Goal: Information Seeking & Learning: Understand process/instructions

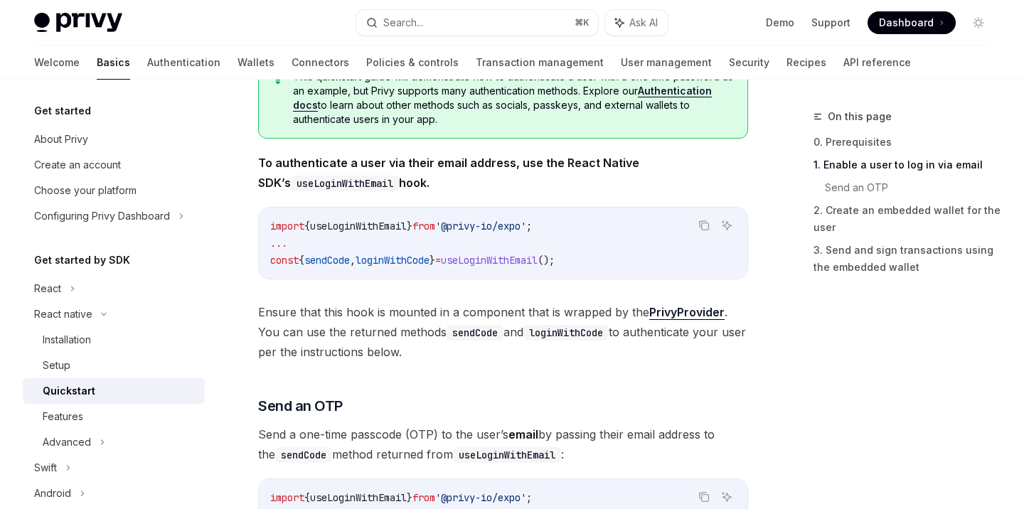
scroll to position [290, 0]
click at [505, 257] on span "useLoginWithEmail" at bounding box center [489, 259] width 97 height 13
copy span "useLoginWithEmail"
click at [399, 256] on span "loginWithCode" at bounding box center [392, 259] width 74 height 13
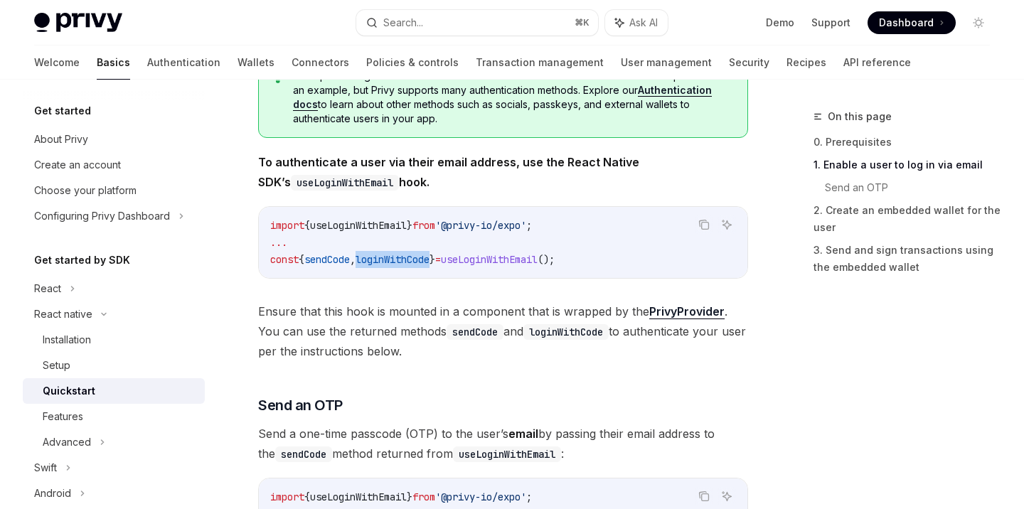
click at [399, 256] on span "loginWithCode" at bounding box center [392, 259] width 74 height 13
click at [407, 268] on div "import { useLoginWithEmail } from '@privy-io/expo' ; ... const { sendCode , log…" at bounding box center [503, 242] width 488 height 71
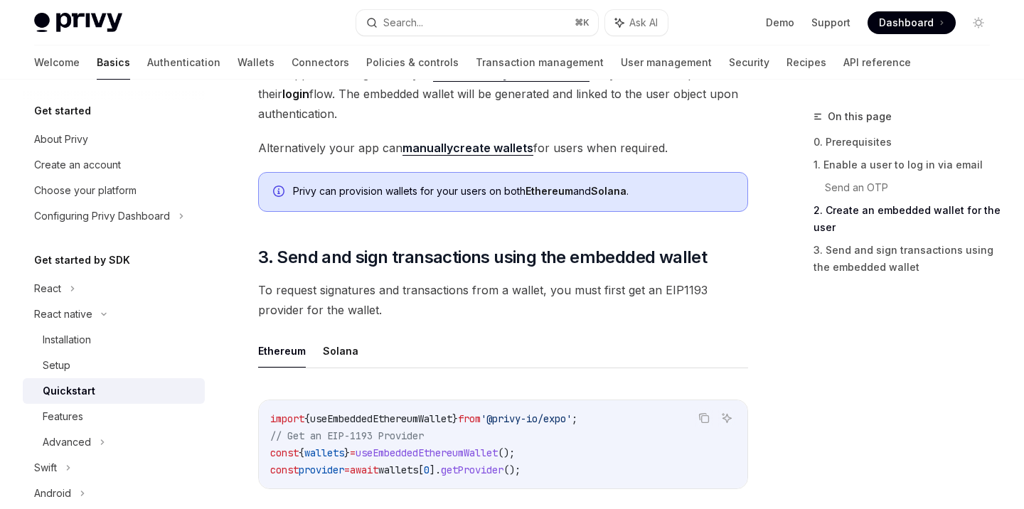
scroll to position [1472, 0]
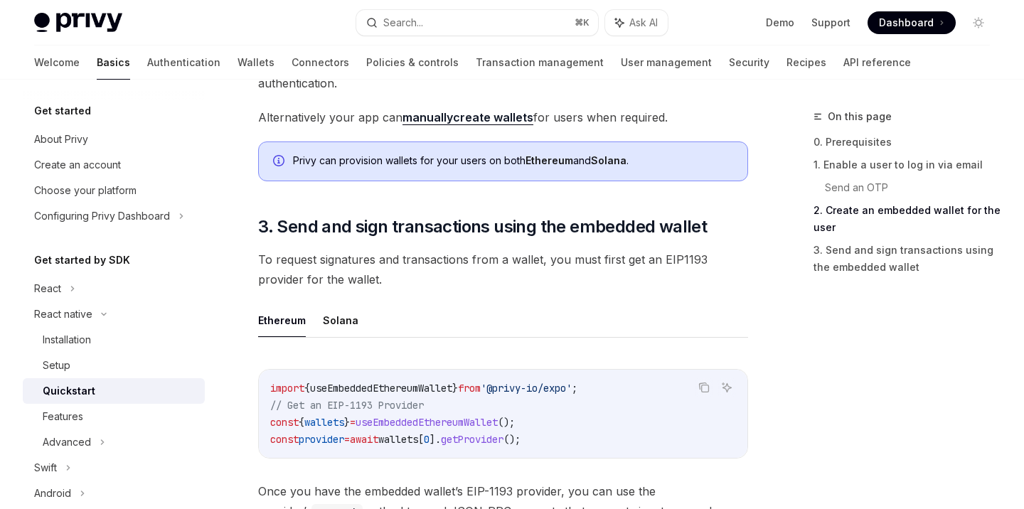
click at [414, 390] on span "useEmbeddedEthereumWallet" at bounding box center [381, 388] width 142 height 13
copy span "useEmbeddedEthereumWallet"
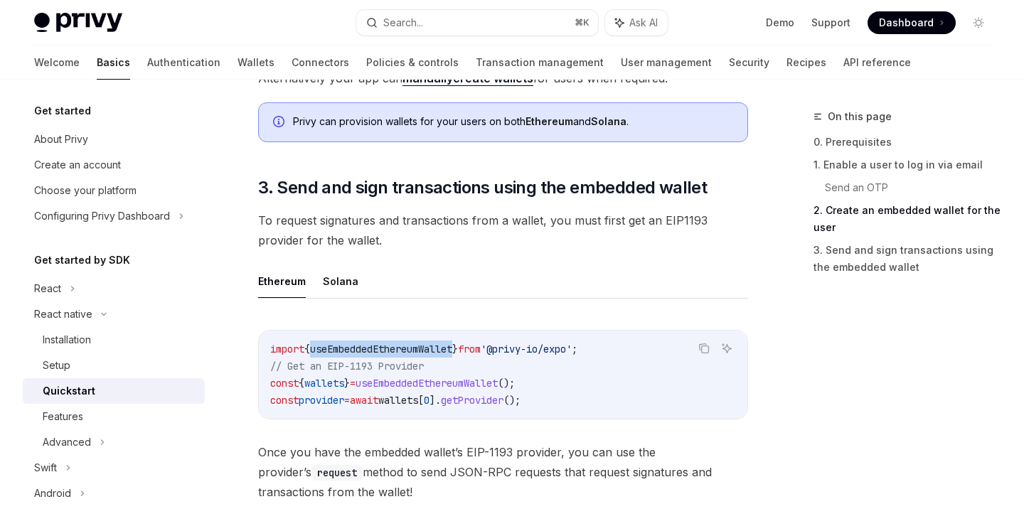
scroll to position [1513, 0]
click at [431, 348] on span "useEmbeddedEthereumWallet" at bounding box center [381, 347] width 142 height 13
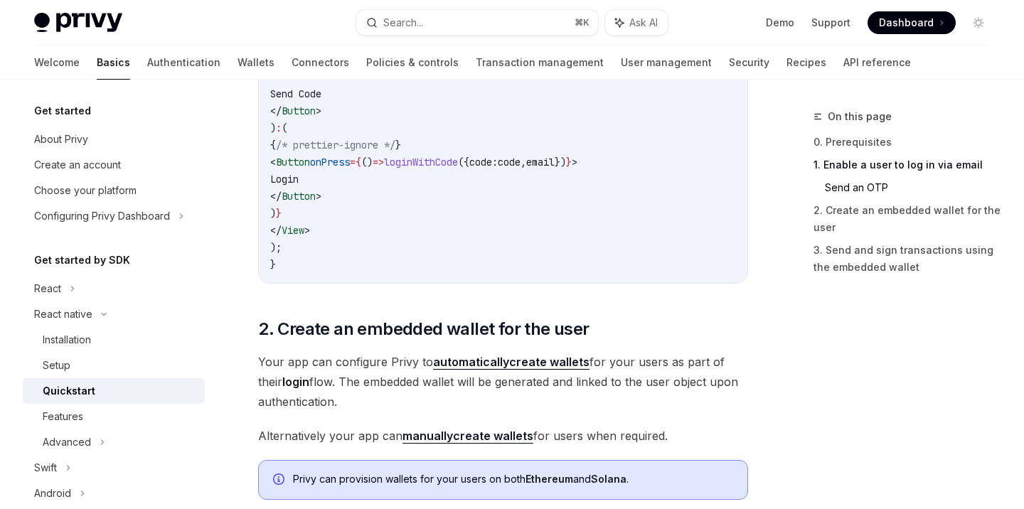
scroll to position [1173, 0]
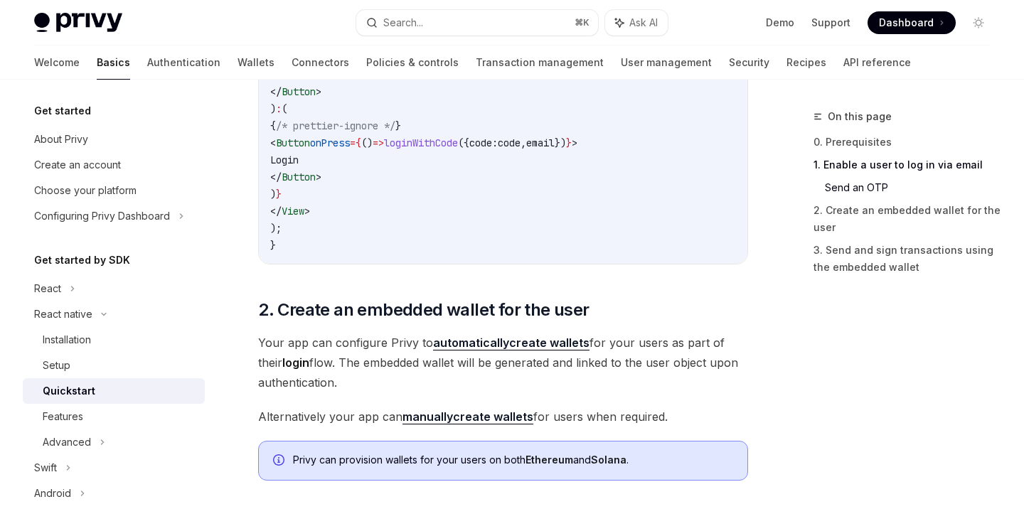
click at [496, 416] on link "manually create wallets" at bounding box center [467, 416] width 131 height 15
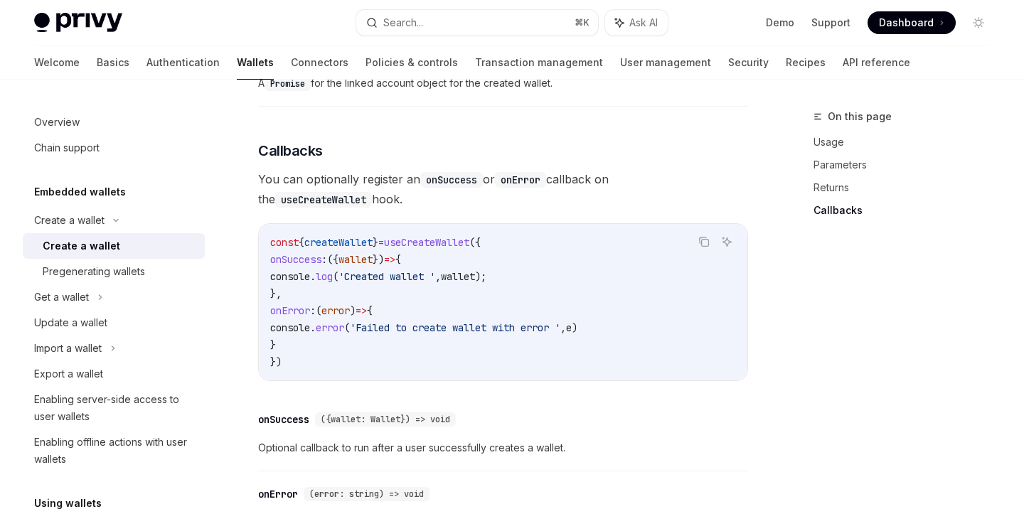
scroll to position [888, 0]
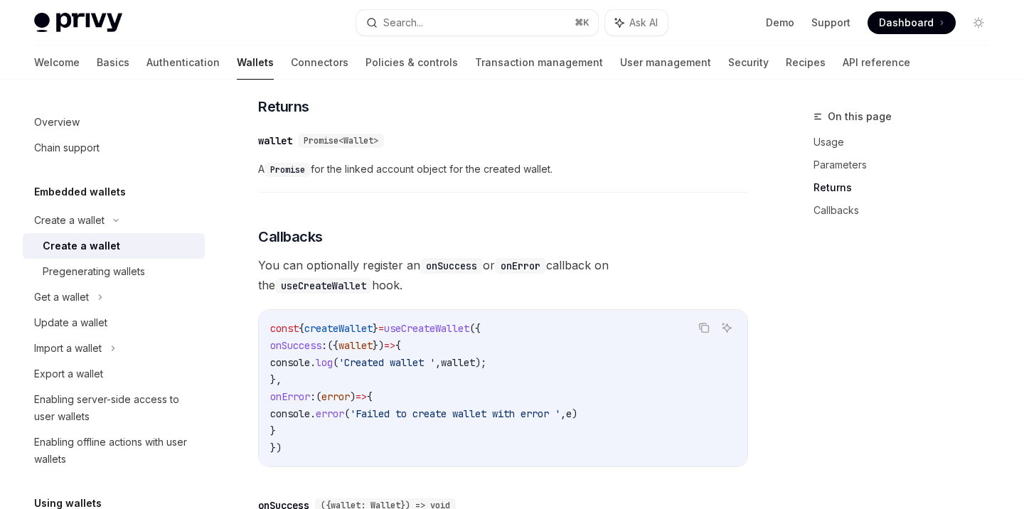
type textarea "*"
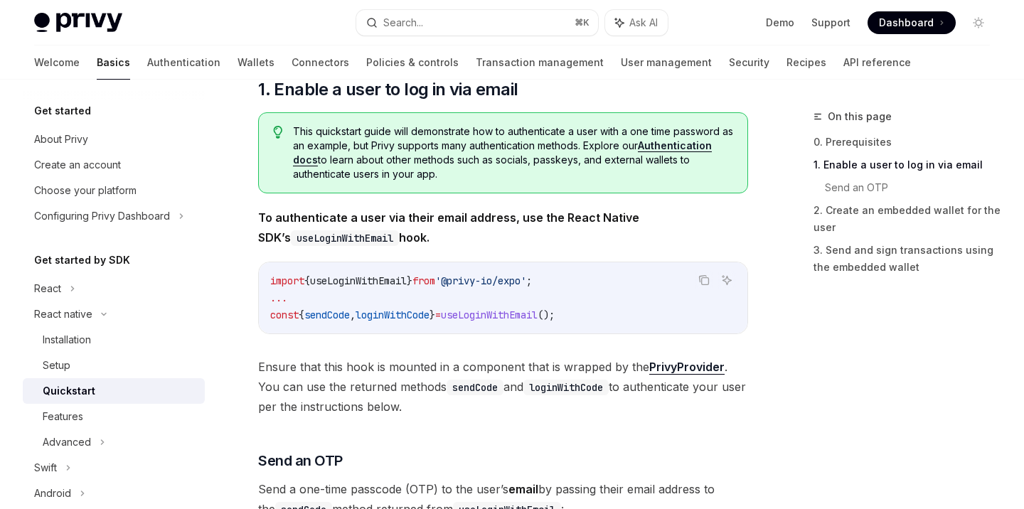
scroll to position [213, 0]
